Goal: Navigation & Orientation: Find specific page/section

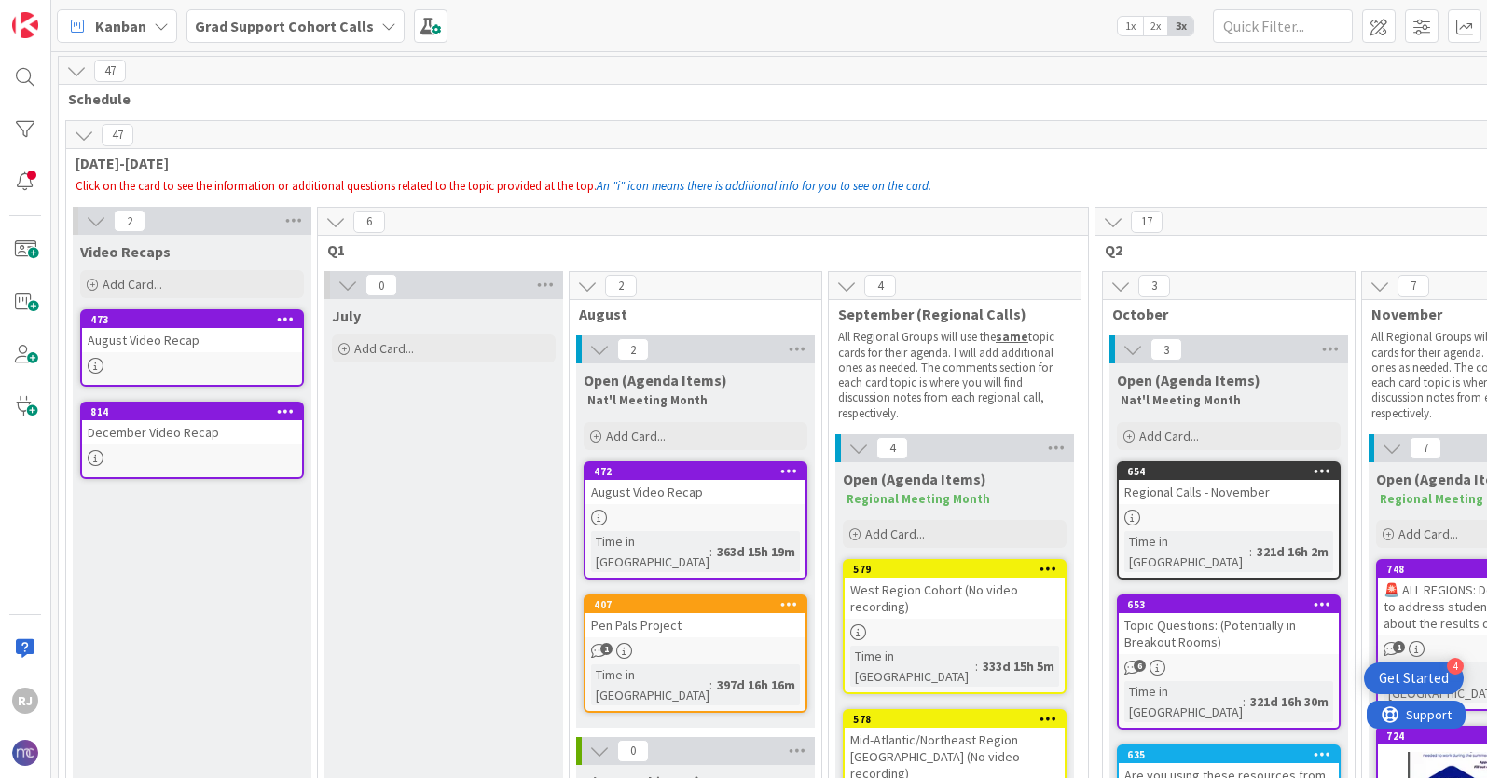
click at [266, 21] on b "Grad Support Cohort Calls" at bounding box center [284, 26] width 179 height 19
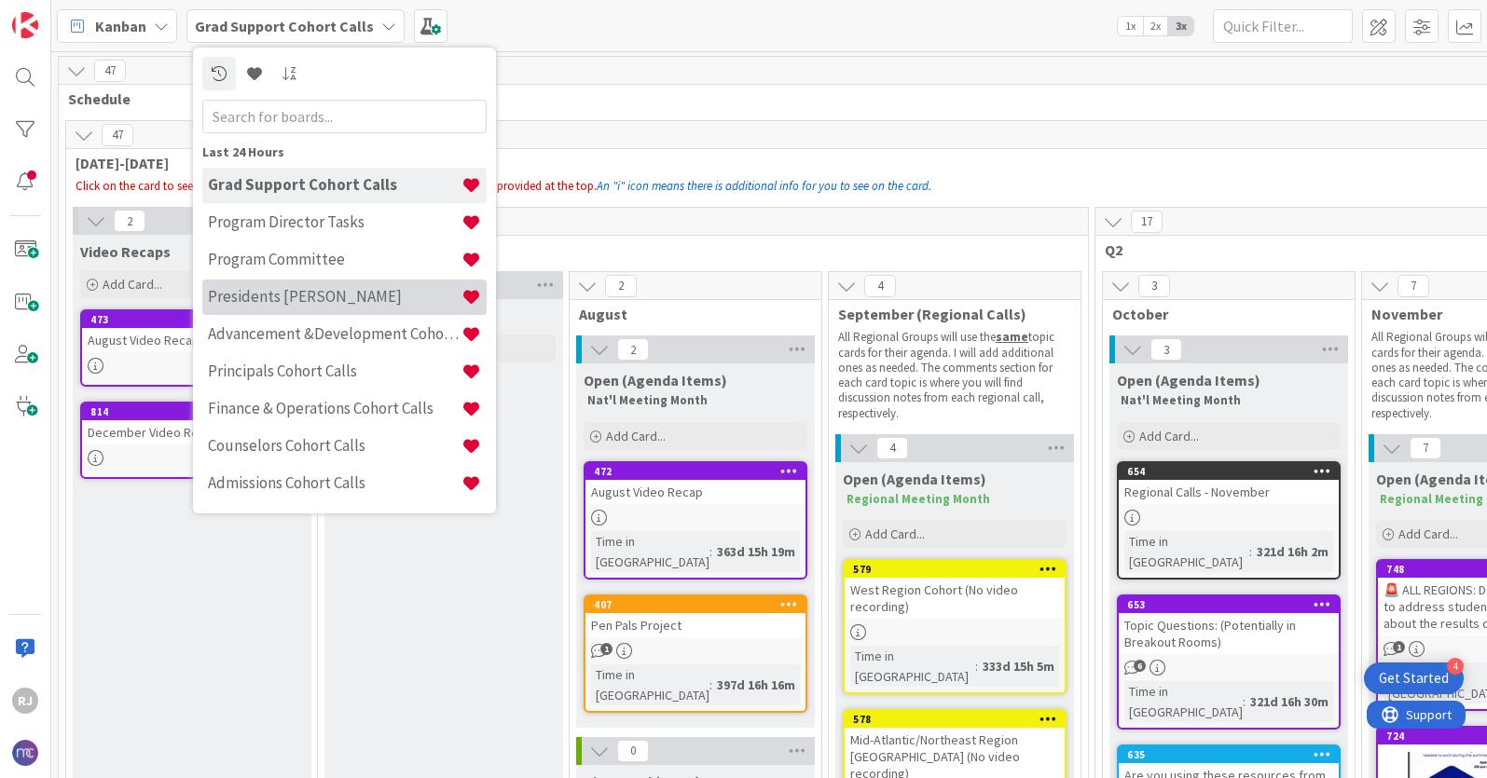
click at [263, 301] on h4 "Presidents Cohort Calls" at bounding box center [335, 296] width 254 height 19
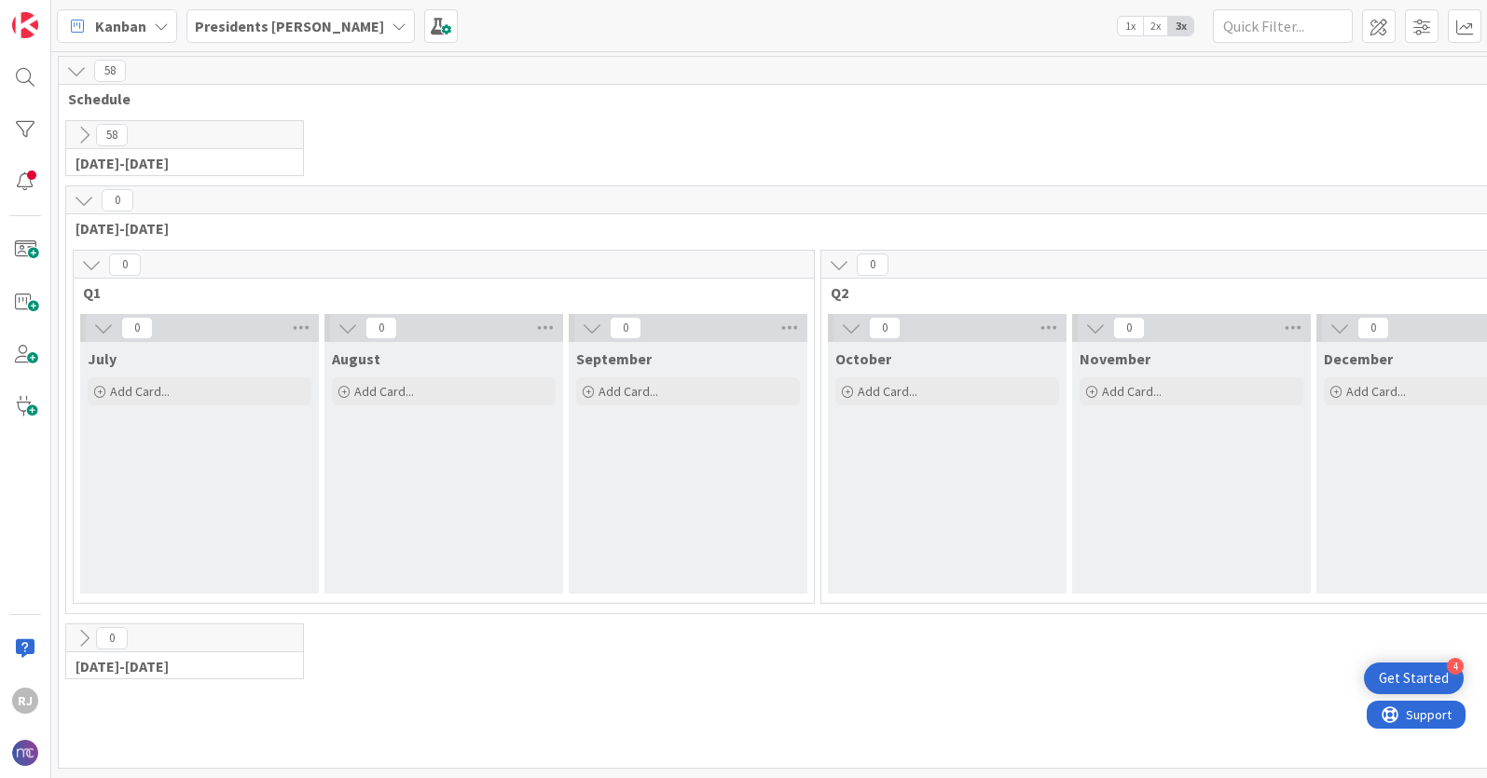
click at [88, 203] on icon at bounding box center [84, 200] width 21 height 21
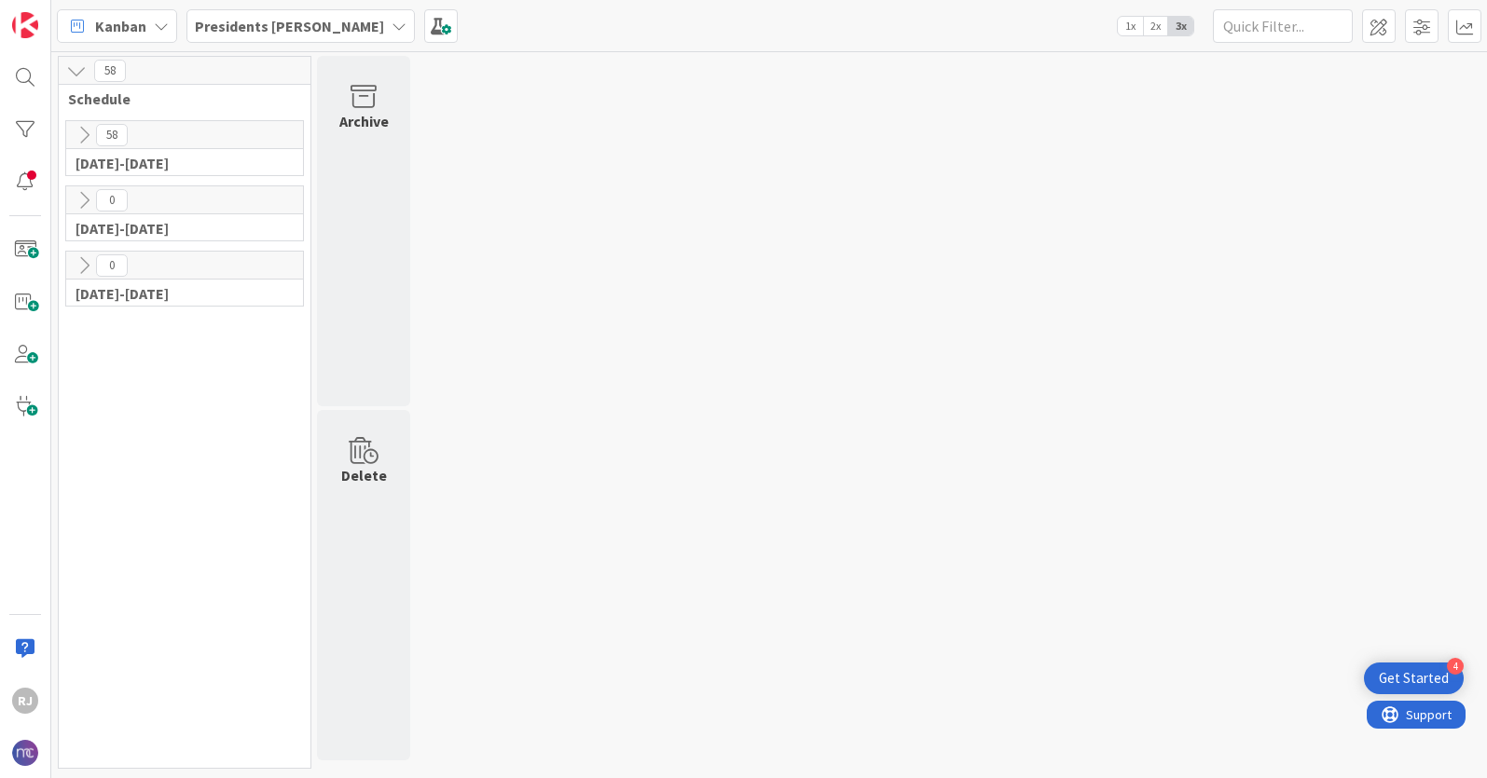
click at [88, 203] on icon at bounding box center [84, 200] width 21 height 21
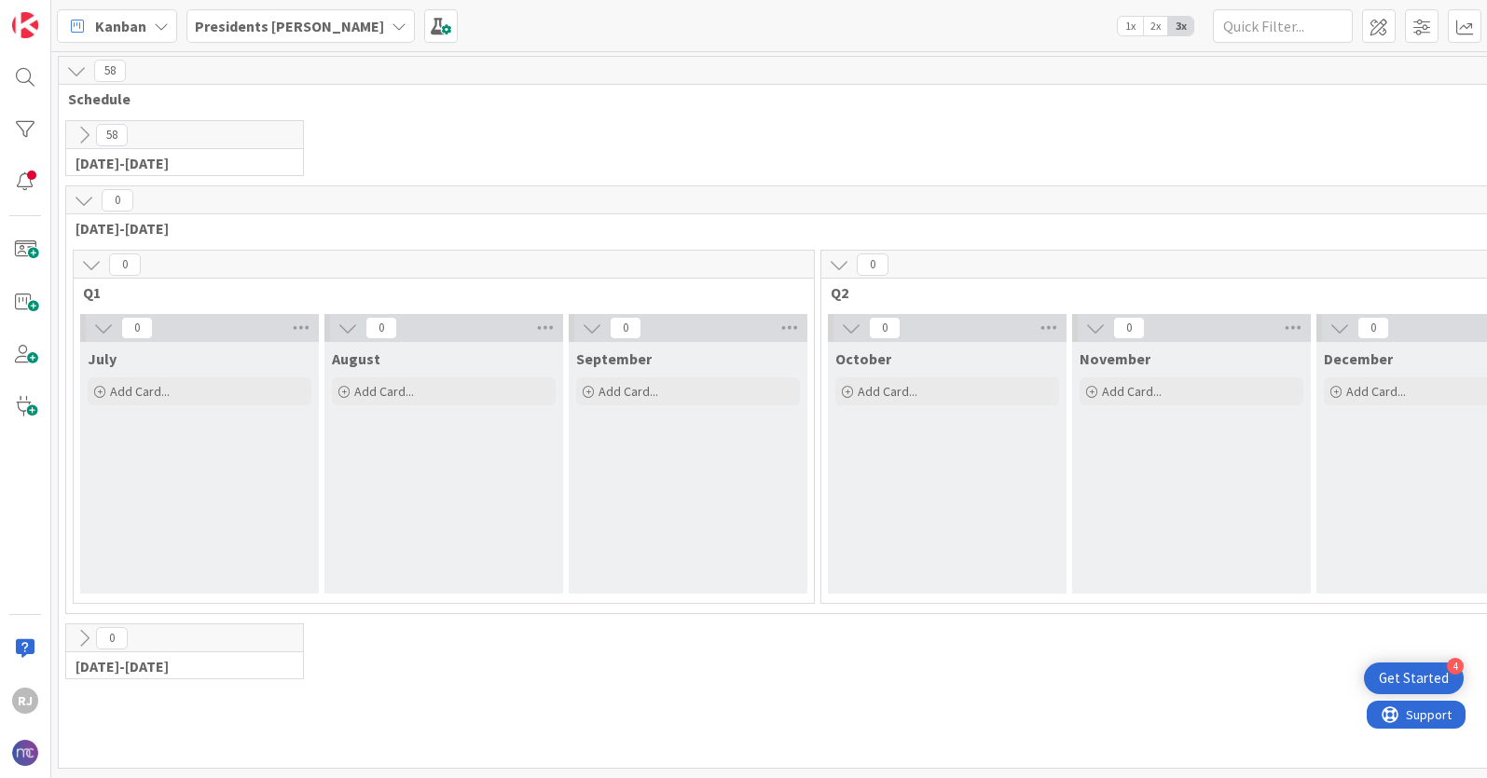
click at [89, 131] on icon at bounding box center [84, 135] width 21 height 21
